Goal: Information Seeking & Learning: Learn about a topic

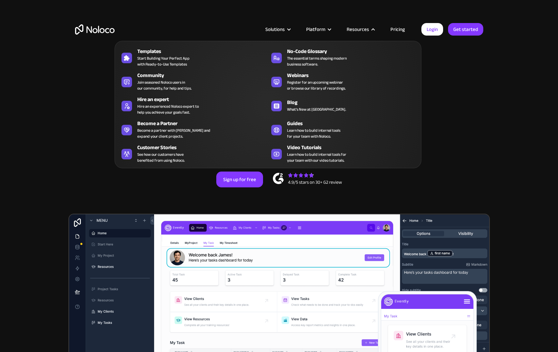
click at [394, 32] on nav "Templates Start Building Your Perfect App with Ready-to-Use Templates No-Code G…" at bounding box center [268, 100] width 307 height 137
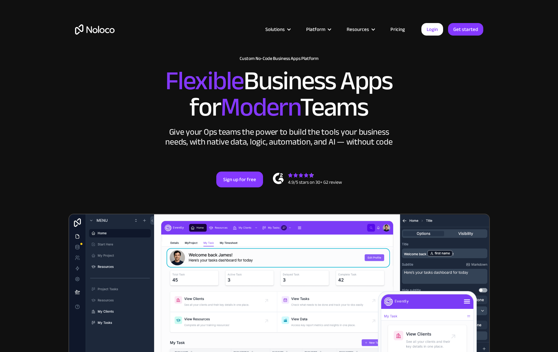
click at [397, 30] on link "Pricing" at bounding box center [397, 29] width 31 height 9
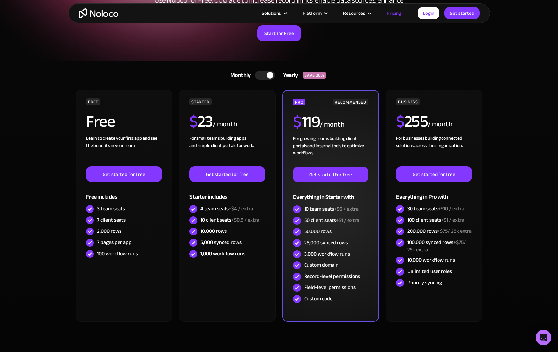
scroll to position [87, 0]
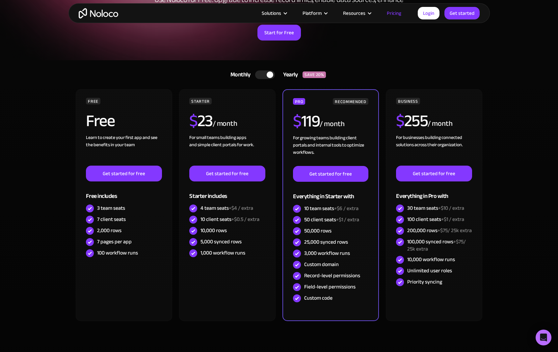
click at [260, 74] on div at bounding box center [265, 74] width 20 height 9
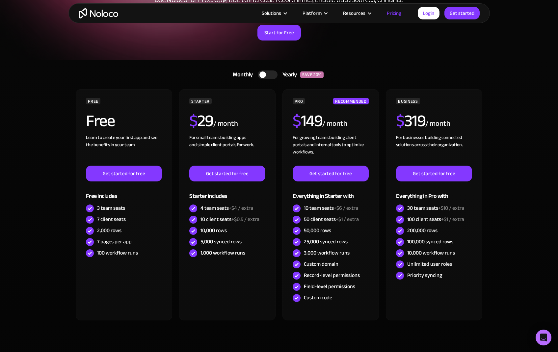
click at [260, 74] on div at bounding box center [262, 74] width 7 height 7
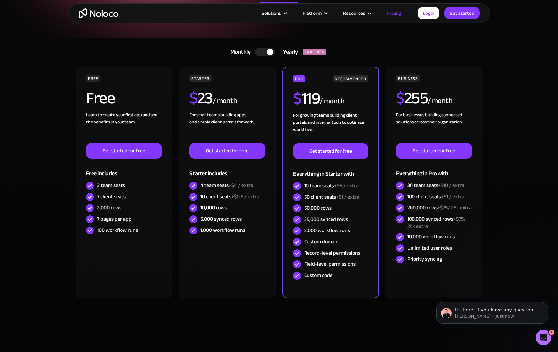
scroll to position [80, 0]
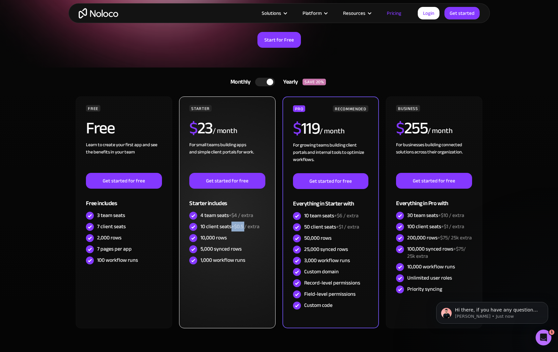
drag, startPoint x: 233, startPoint y: 226, endPoint x: 245, endPoint y: 227, distance: 11.9
click at [245, 227] on span "+$0.5 / extra" at bounding box center [245, 227] width 28 height 10
click at [251, 238] on div "10,000 rows" at bounding box center [227, 237] width 76 height 11
drag, startPoint x: 200, startPoint y: 225, endPoint x: 244, endPoint y: 227, distance: 43.5
click at [245, 227] on div "10 client seats +$0.5 / extra" at bounding box center [227, 226] width 76 height 11
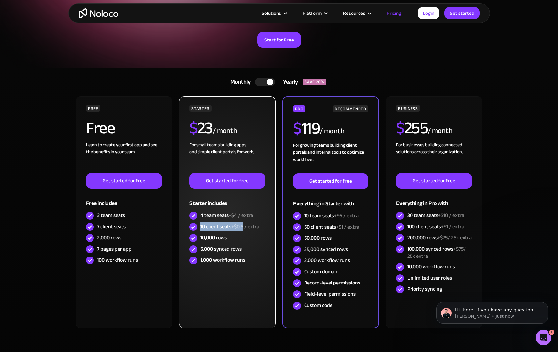
click at [244, 227] on span "+$0.5 / extra" at bounding box center [245, 227] width 28 height 10
click at [244, 236] on div "10,000 rows" at bounding box center [227, 237] width 76 height 11
